Goal: Information Seeking & Learning: Learn about a topic

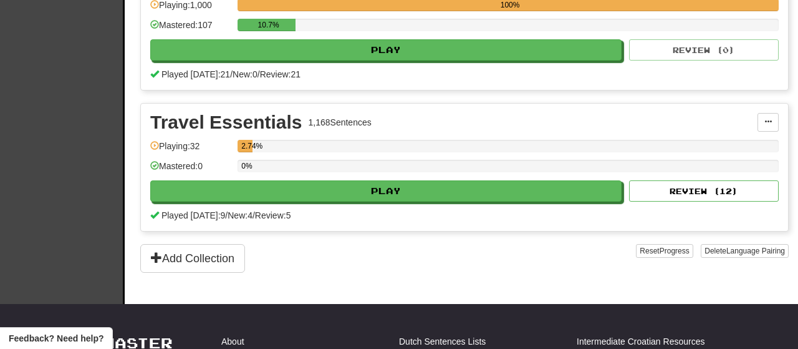
scroll to position [326, 0]
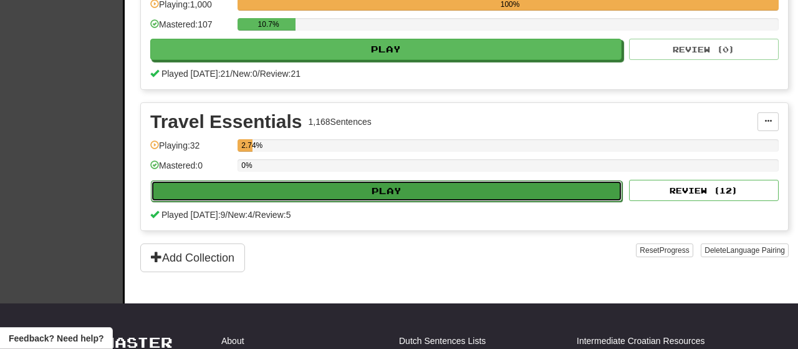
click at [440, 183] on button "Play" at bounding box center [386, 190] width 471 height 21
select select "**"
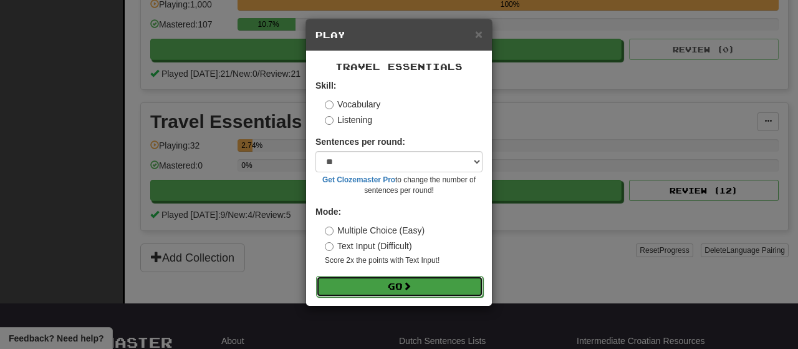
click at [419, 283] on button "Go" at bounding box center [399, 286] width 167 height 21
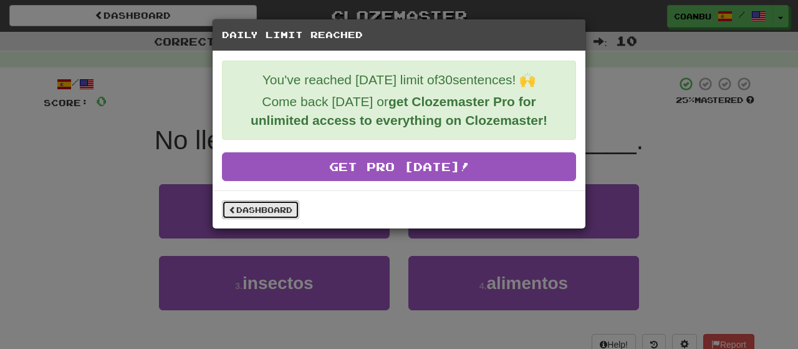
click at [276, 201] on link "Dashboard" at bounding box center [260, 209] width 77 height 19
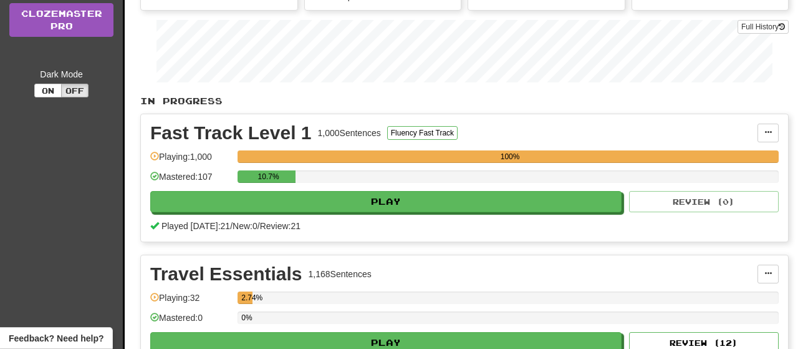
scroll to position [175, 0]
